Goal: Find contact information: Obtain details needed to contact an individual or organization

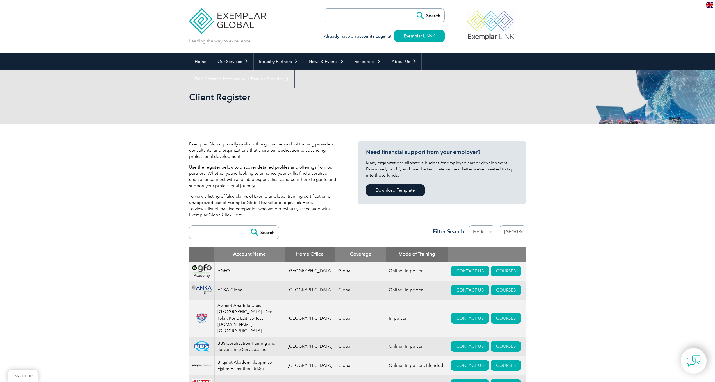
select select "[GEOGRAPHIC_DATA]"
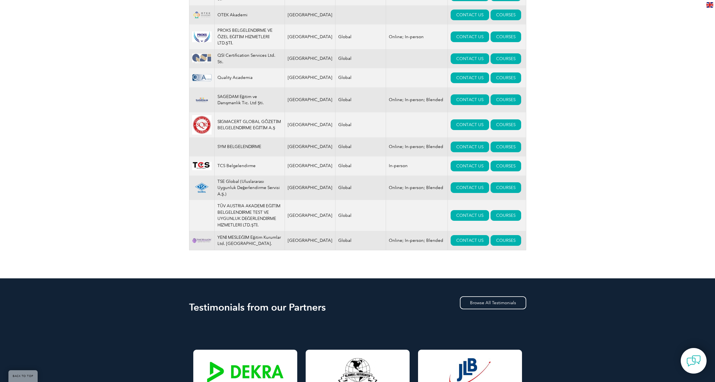
scroll to position [608, 0]
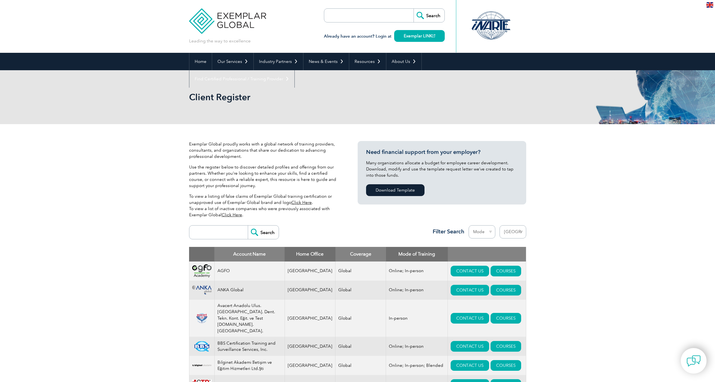
select select "[GEOGRAPHIC_DATA]"
click at [224, 234] on input "search" at bounding box center [220, 231] width 56 height 13
type input "ESG AKADEMİ"
click at [268, 229] on input "Search" at bounding box center [263, 231] width 31 height 13
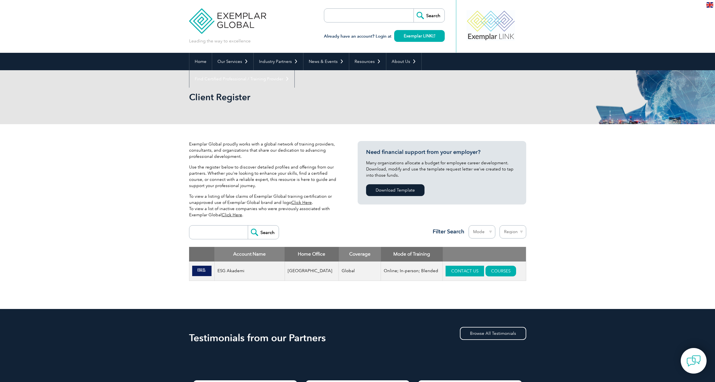
click at [468, 270] on link "CONTACT US" at bounding box center [464, 271] width 38 height 11
click at [461, 271] on link "CONTACT US" at bounding box center [464, 271] width 38 height 11
click at [493, 268] on link "COURSES" at bounding box center [500, 271] width 31 height 11
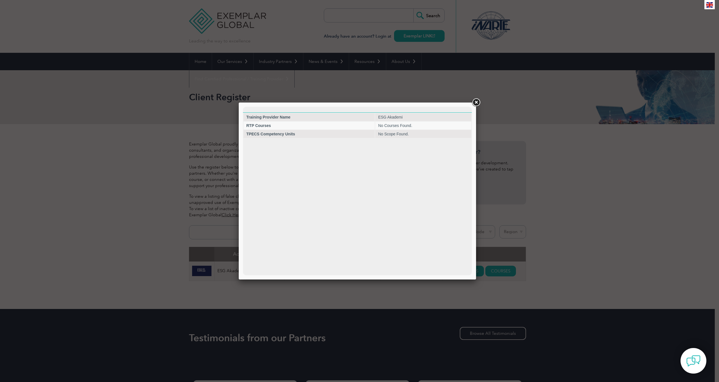
click at [476, 105] on link at bounding box center [476, 102] width 10 height 10
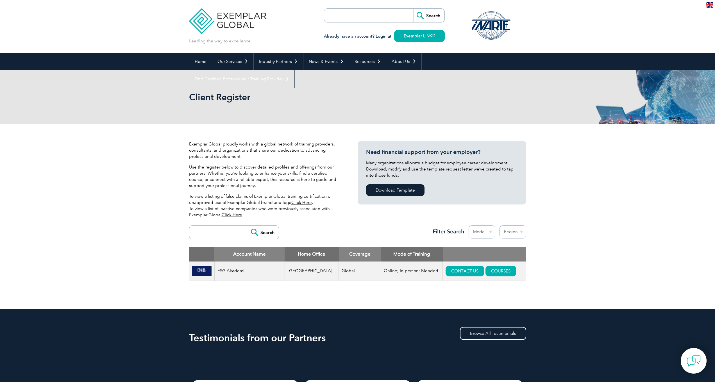
click at [584, 257] on div "Exemplar Global proudly works with a global network of training providers, cons…" at bounding box center [357, 216] width 715 height 185
